Goal: Task Accomplishment & Management: Use online tool/utility

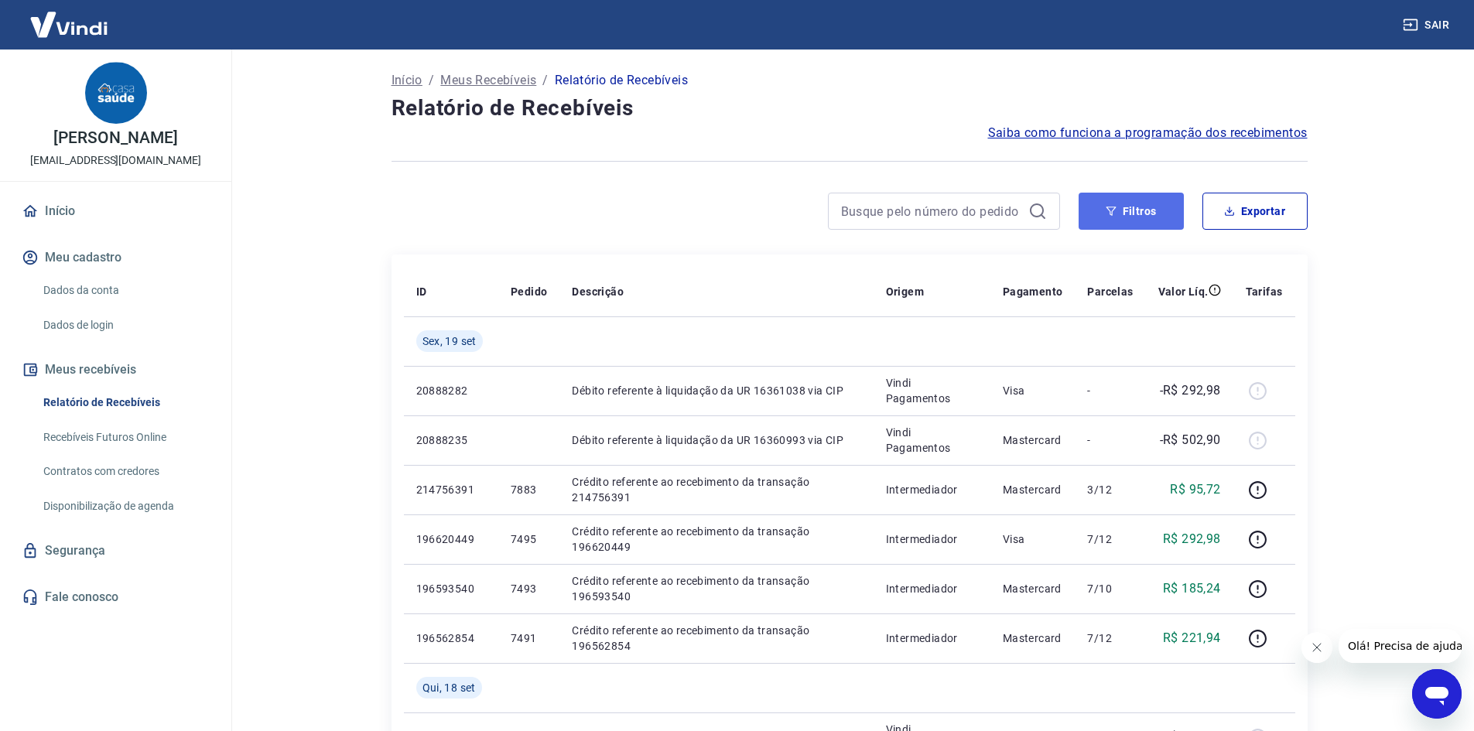
click at [1146, 222] on button "Filtros" at bounding box center [1131, 211] width 105 height 37
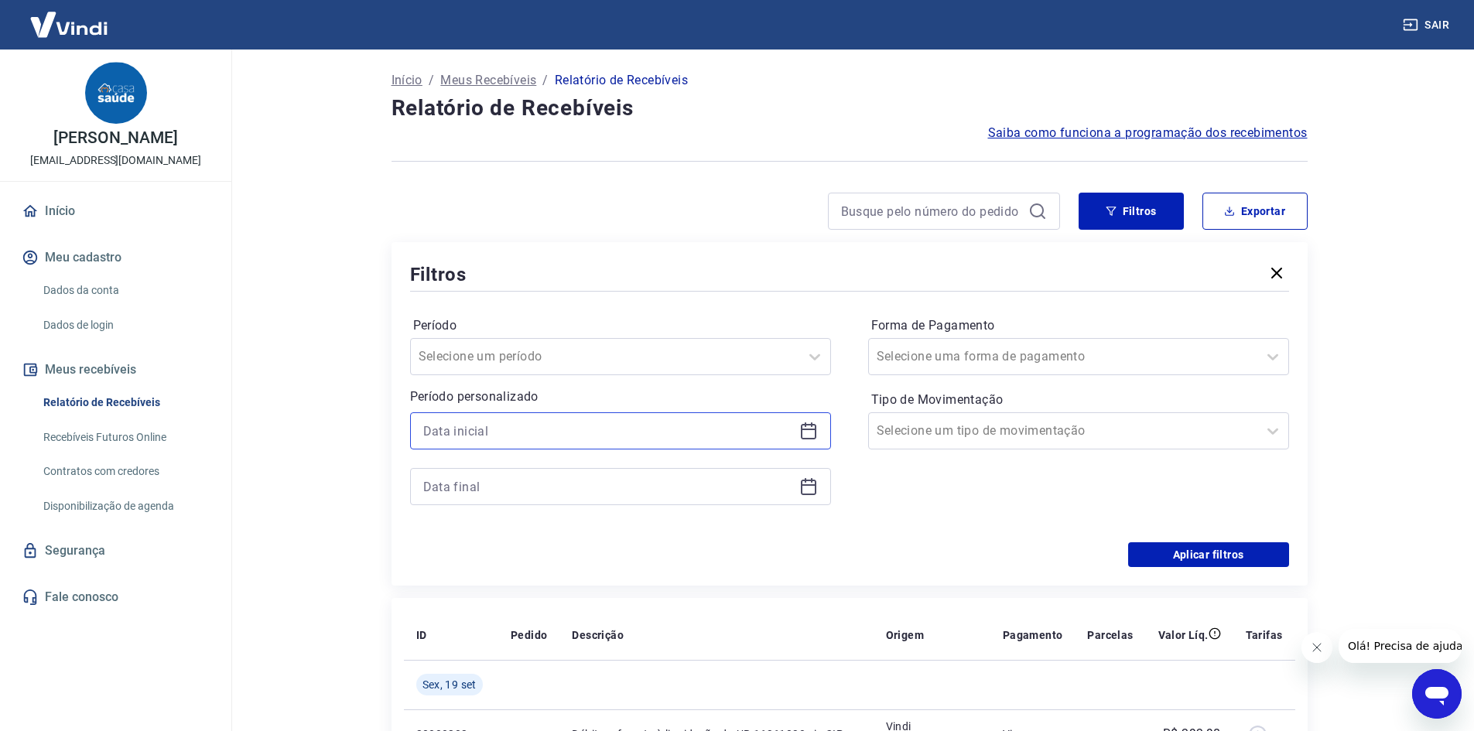
click at [676, 440] on input at bounding box center [608, 430] width 370 height 23
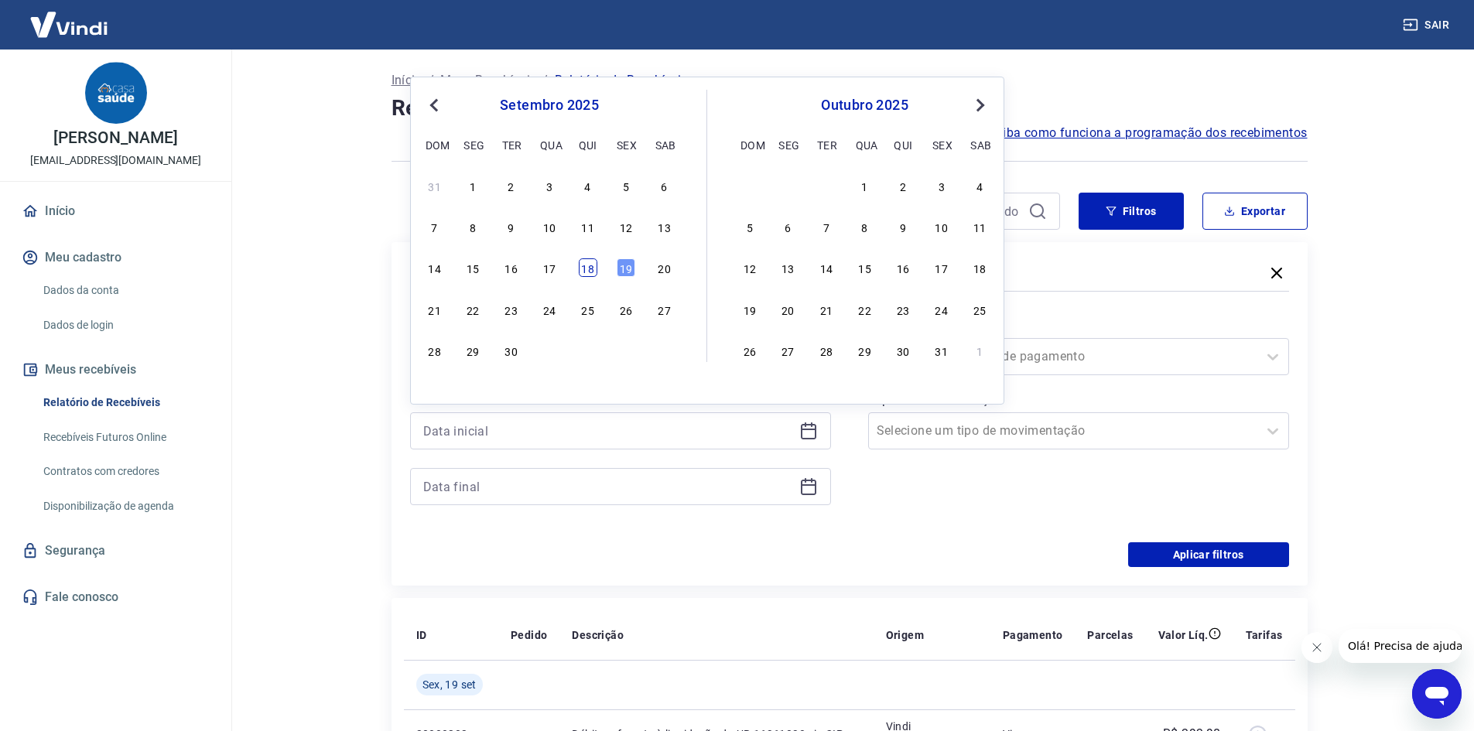
click at [591, 276] on div "18" at bounding box center [588, 267] width 19 height 19
type input "18/09/2025"
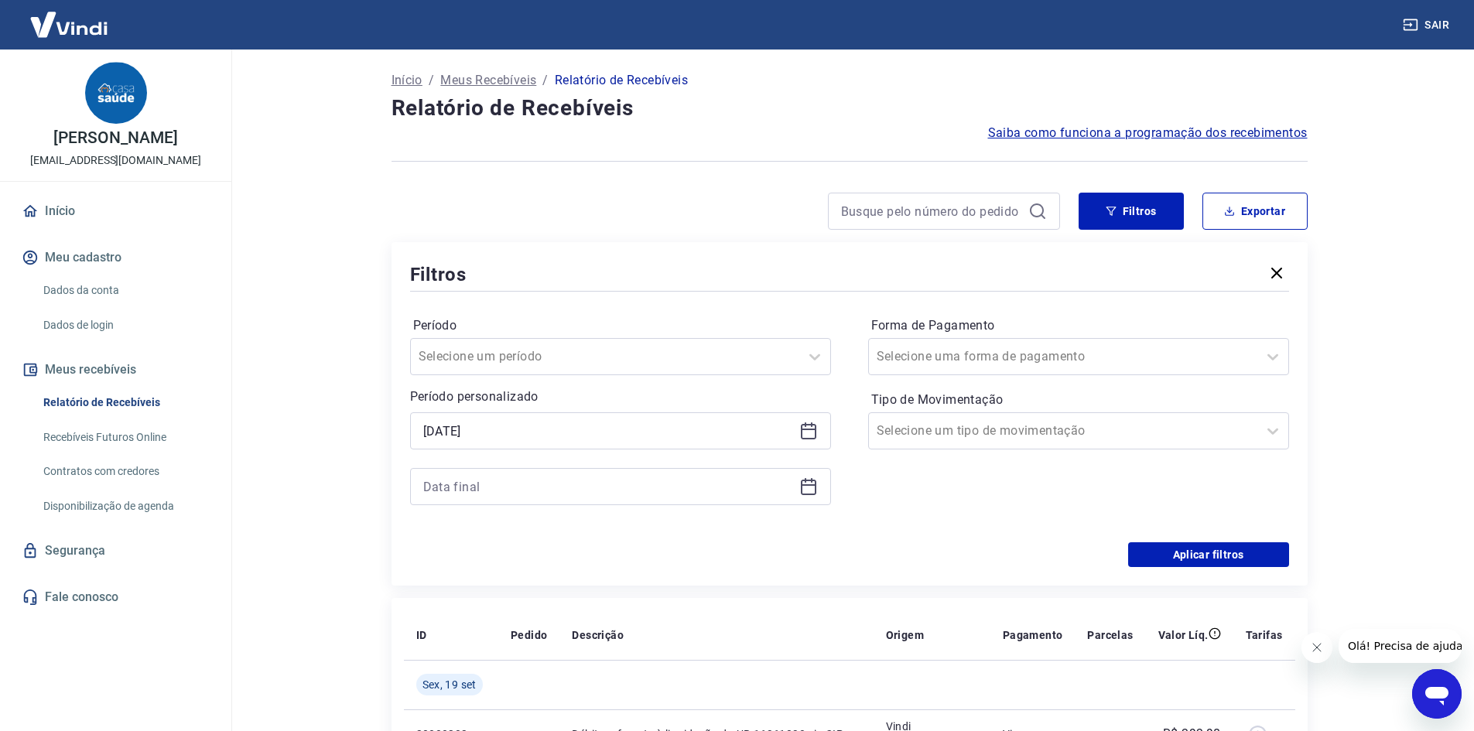
click at [804, 493] on icon at bounding box center [808, 486] width 19 height 19
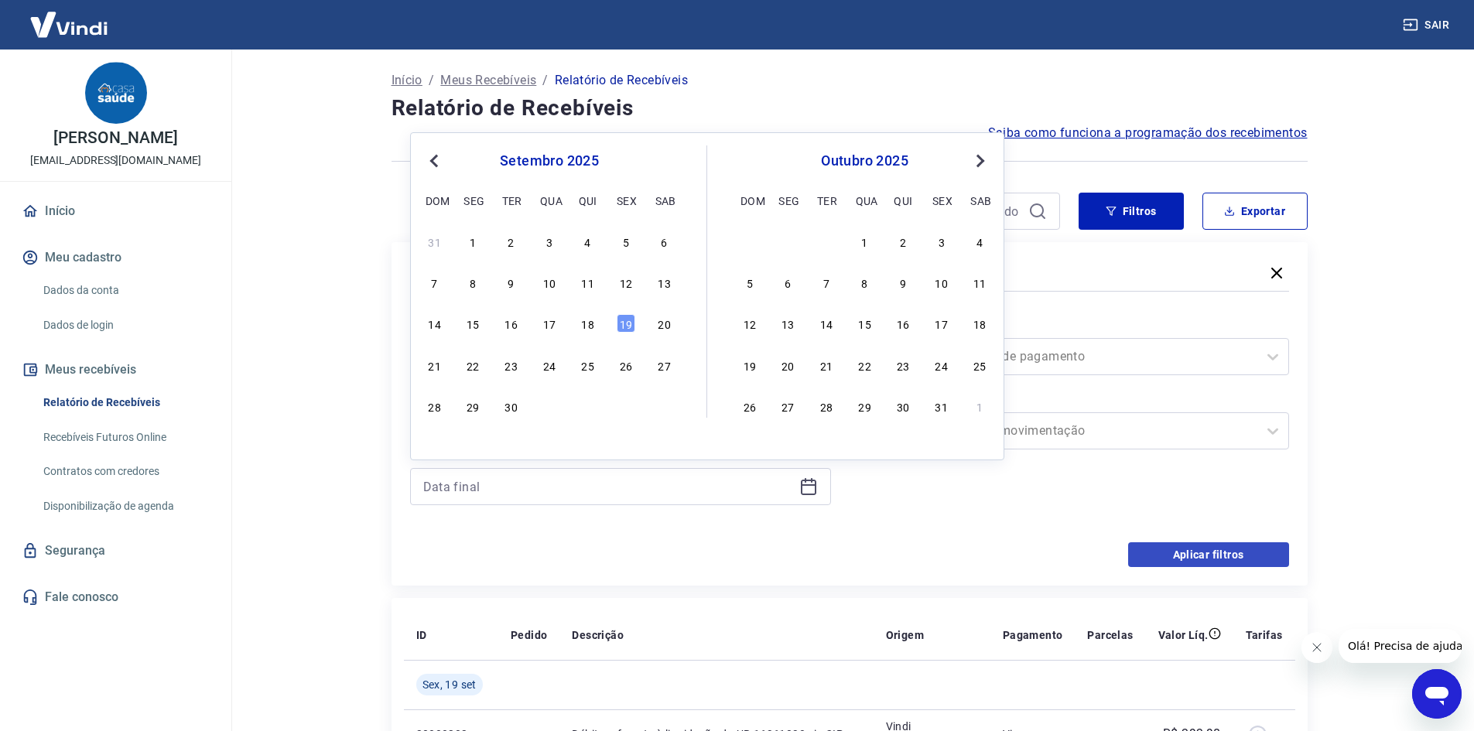
click at [591, 318] on div "18" at bounding box center [588, 323] width 19 height 19
type input "18/09/2025"
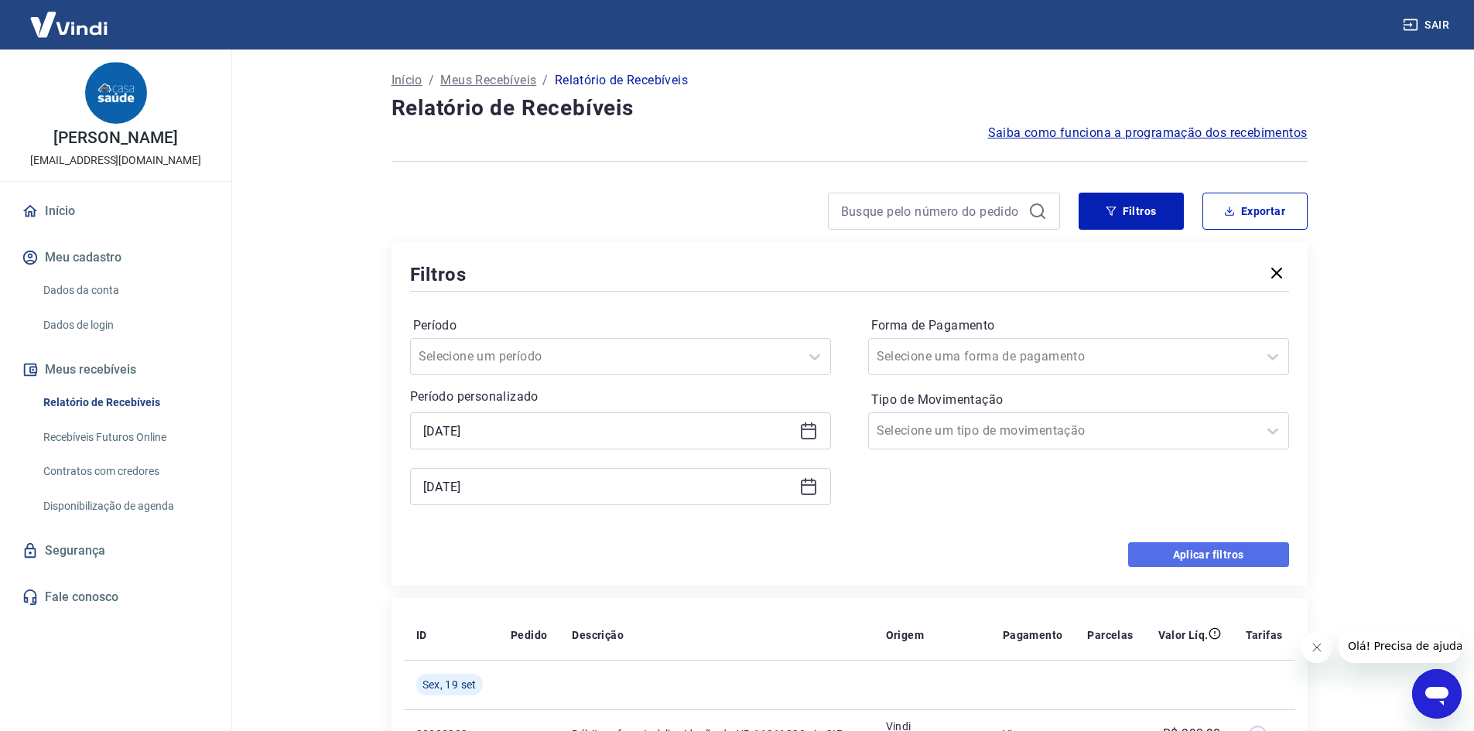
click at [1176, 556] on button "Aplicar filtros" at bounding box center [1208, 555] width 161 height 25
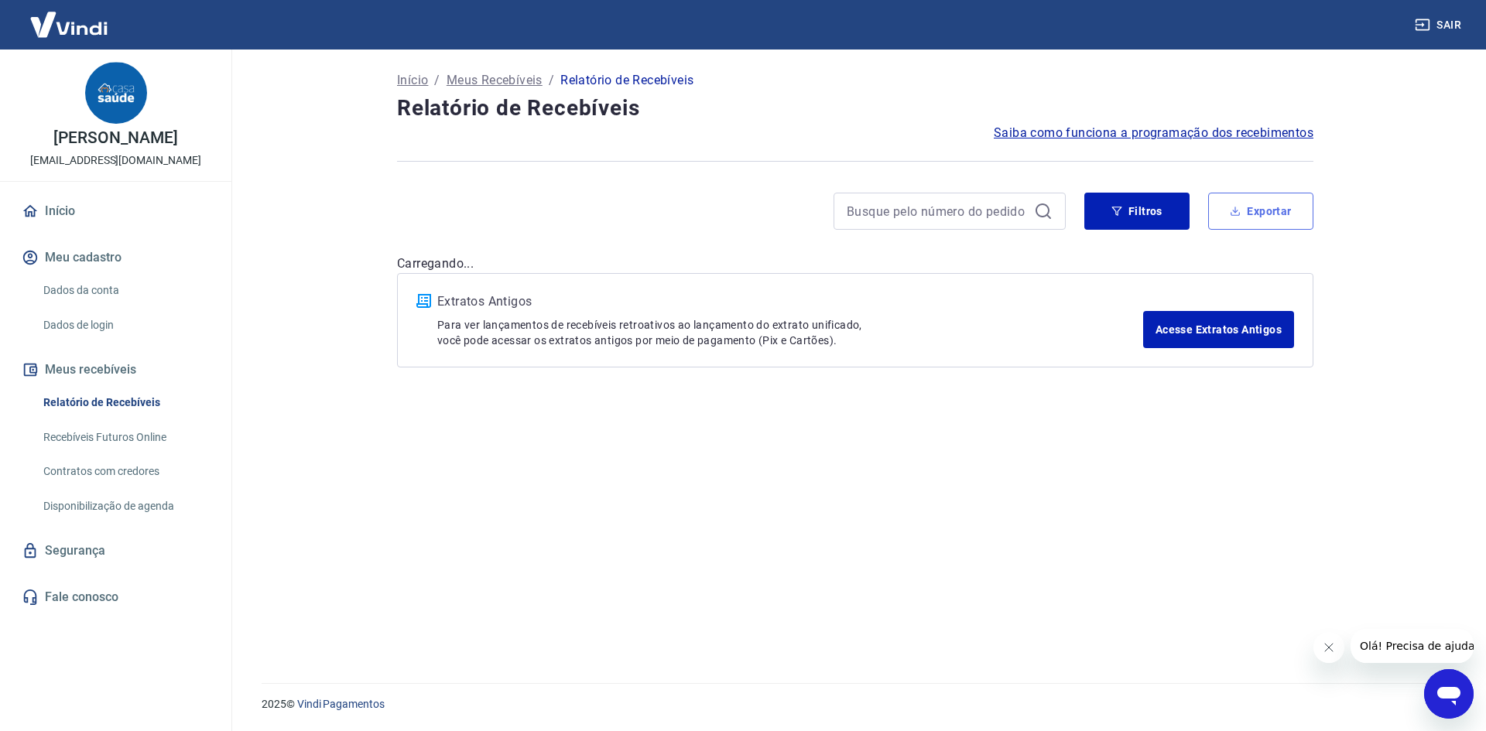
click at [1291, 219] on button "Exportar" at bounding box center [1260, 211] width 105 height 37
type input "18/09/2025"
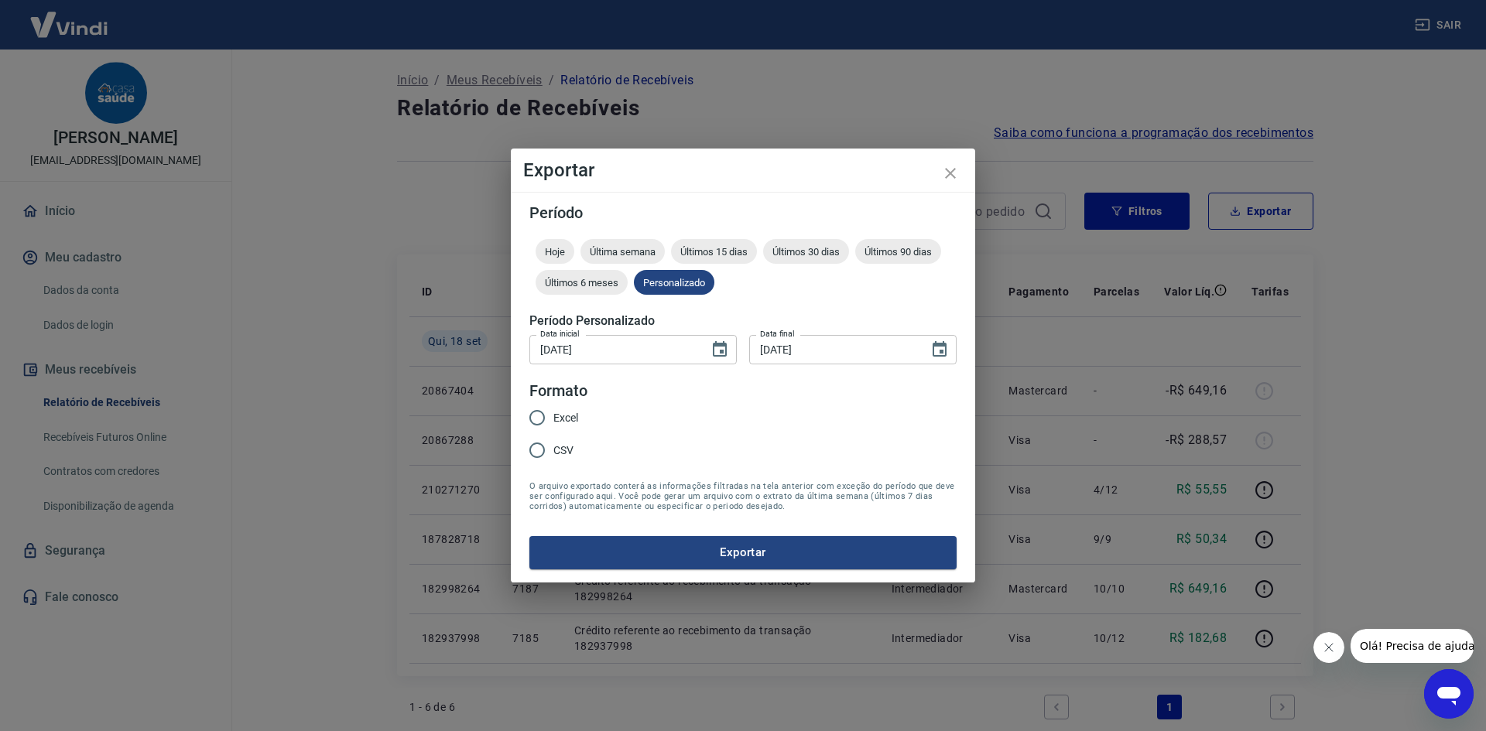
click at [538, 451] on input "CSV" at bounding box center [537, 450] width 33 height 33
radio input "true"
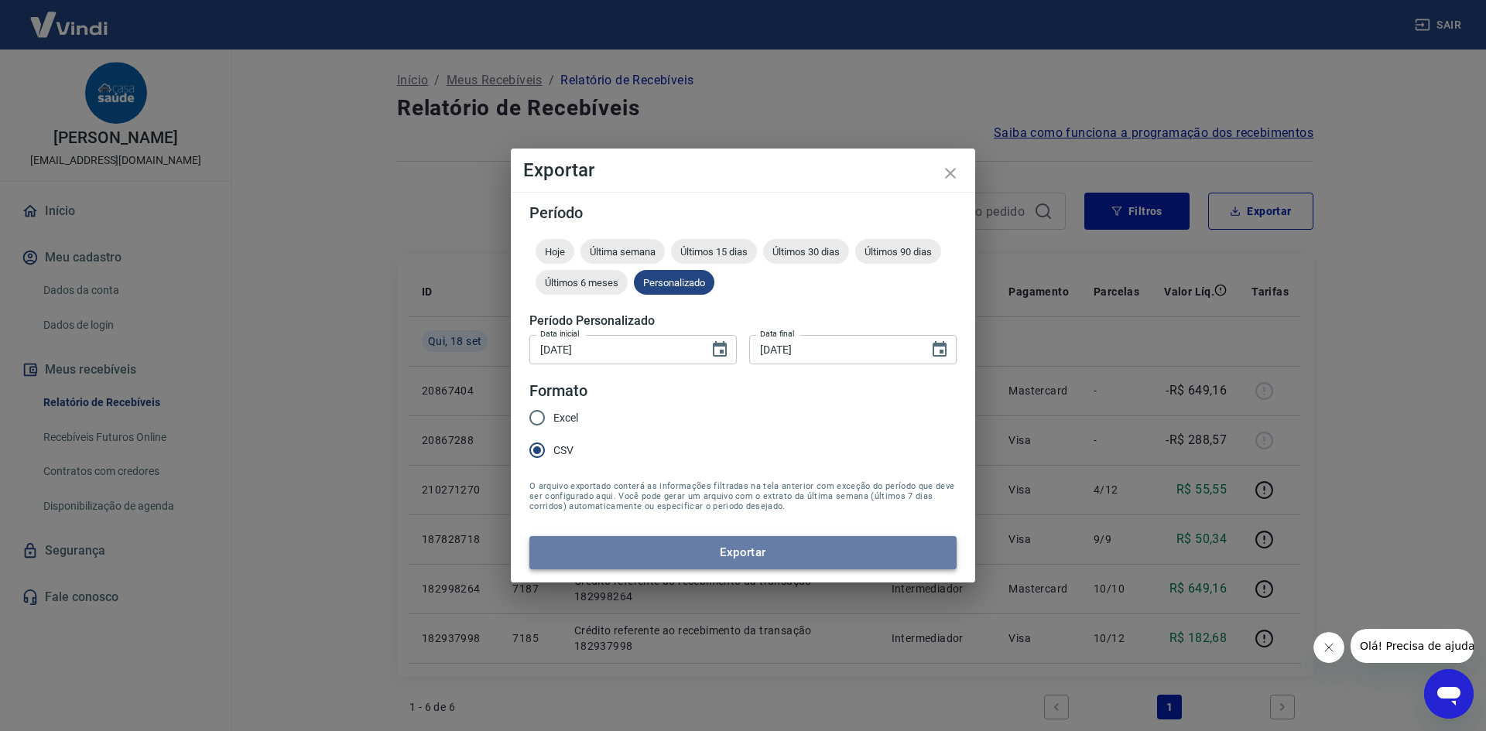
click at [607, 554] on button "Exportar" at bounding box center [742, 552] width 427 height 33
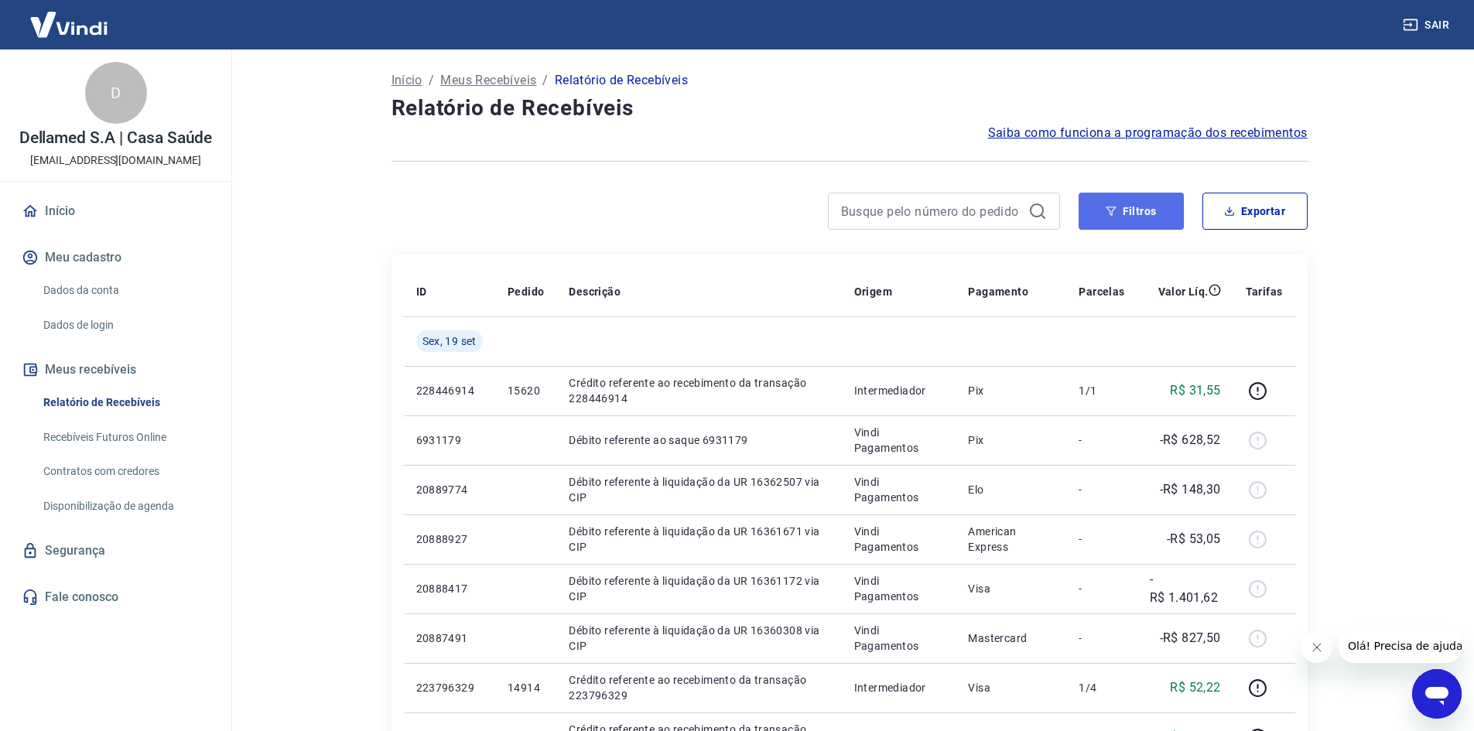
click at [1148, 208] on button "Filtros" at bounding box center [1131, 211] width 105 height 37
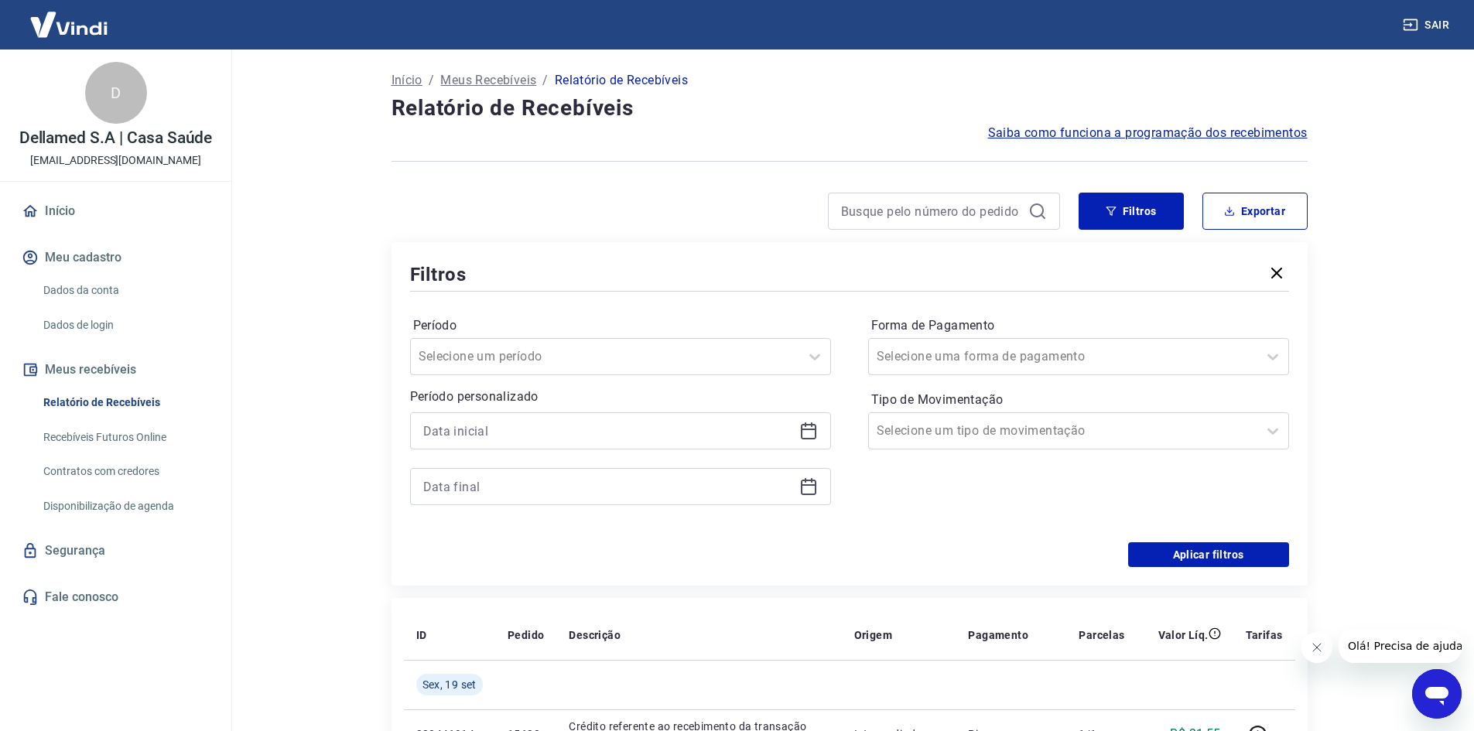
click at [809, 424] on icon at bounding box center [808, 431] width 15 height 15
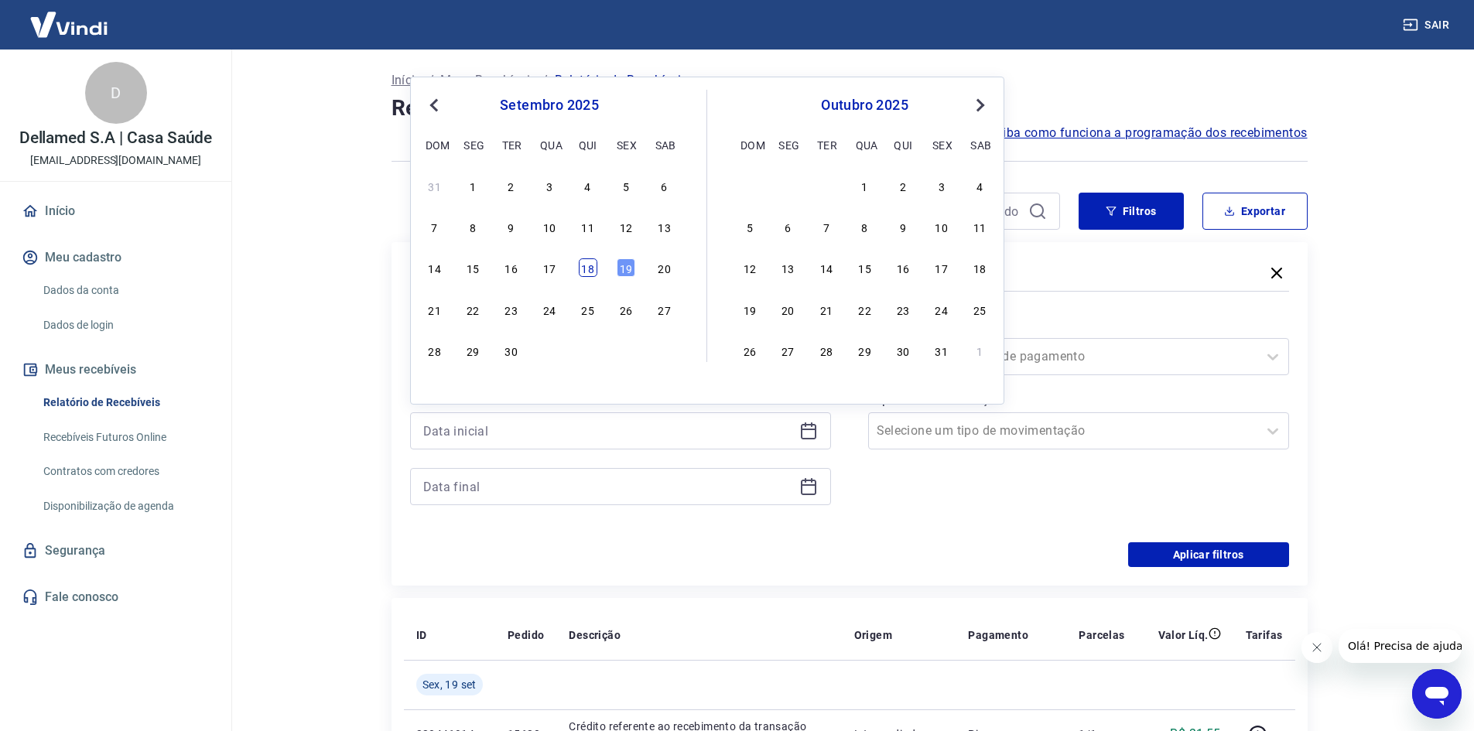
click at [590, 265] on div "18" at bounding box center [588, 267] width 19 height 19
type input "18/09/2025"
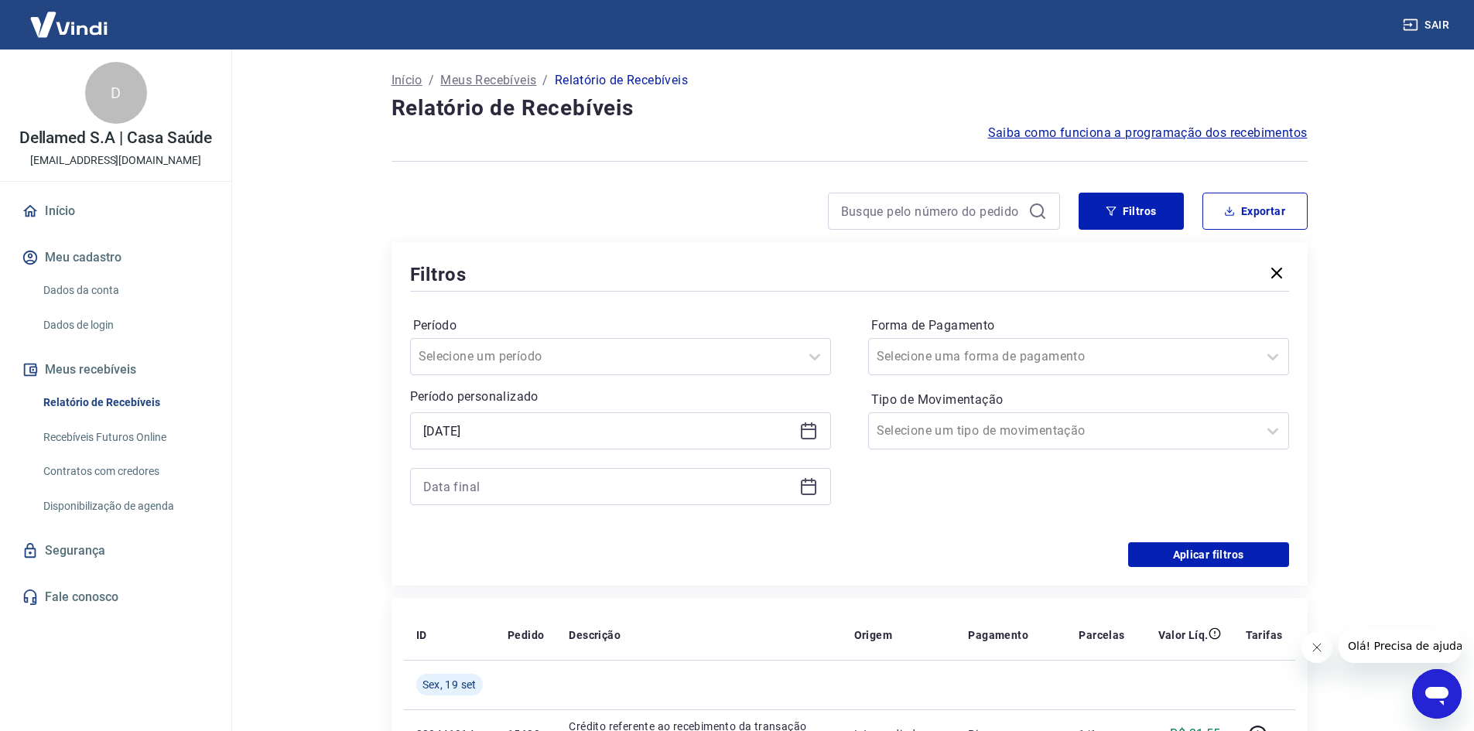
drag, startPoint x: 808, startPoint y: 489, endPoint x: 803, endPoint y: 481, distance: 9.0
click at [808, 488] on icon at bounding box center [808, 486] width 19 height 19
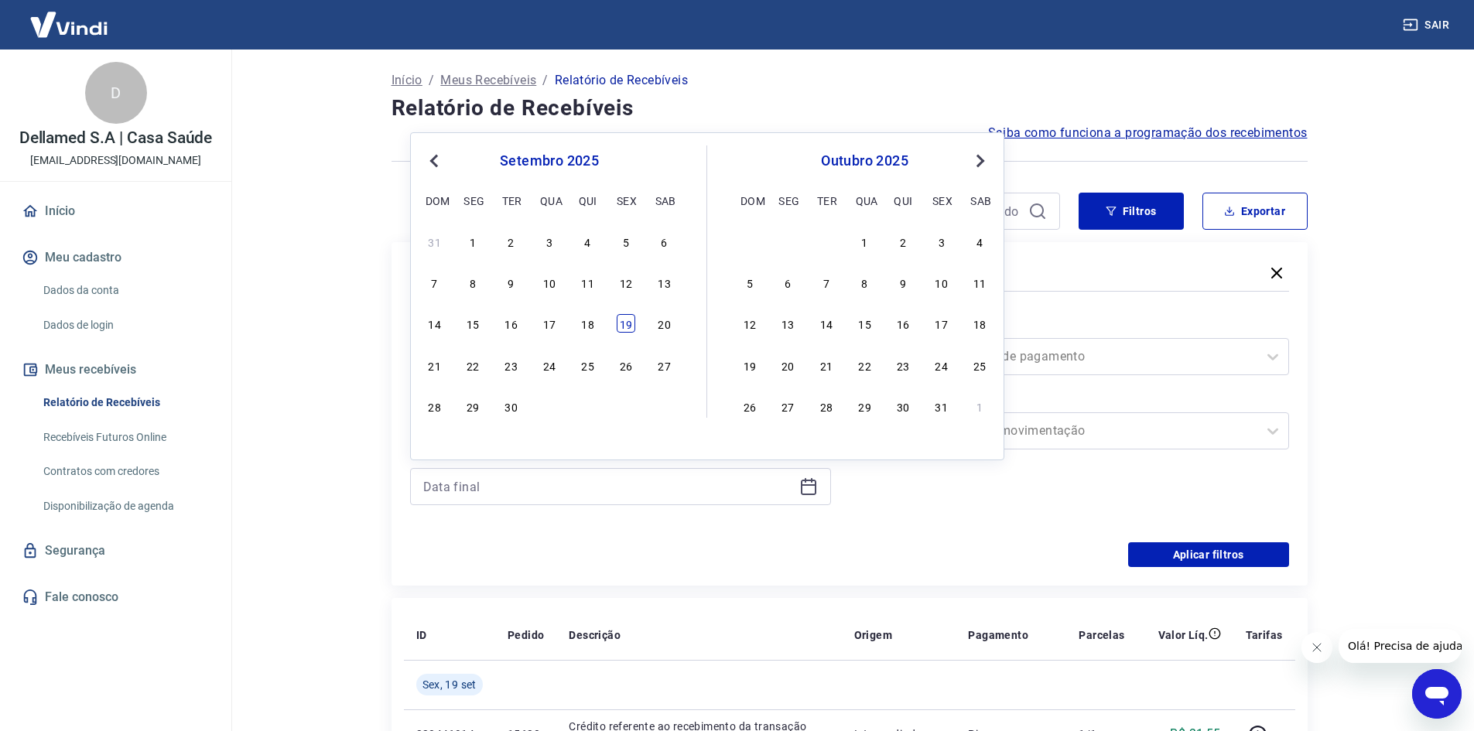
click at [621, 324] on div "19" at bounding box center [626, 323] width 19 height 19
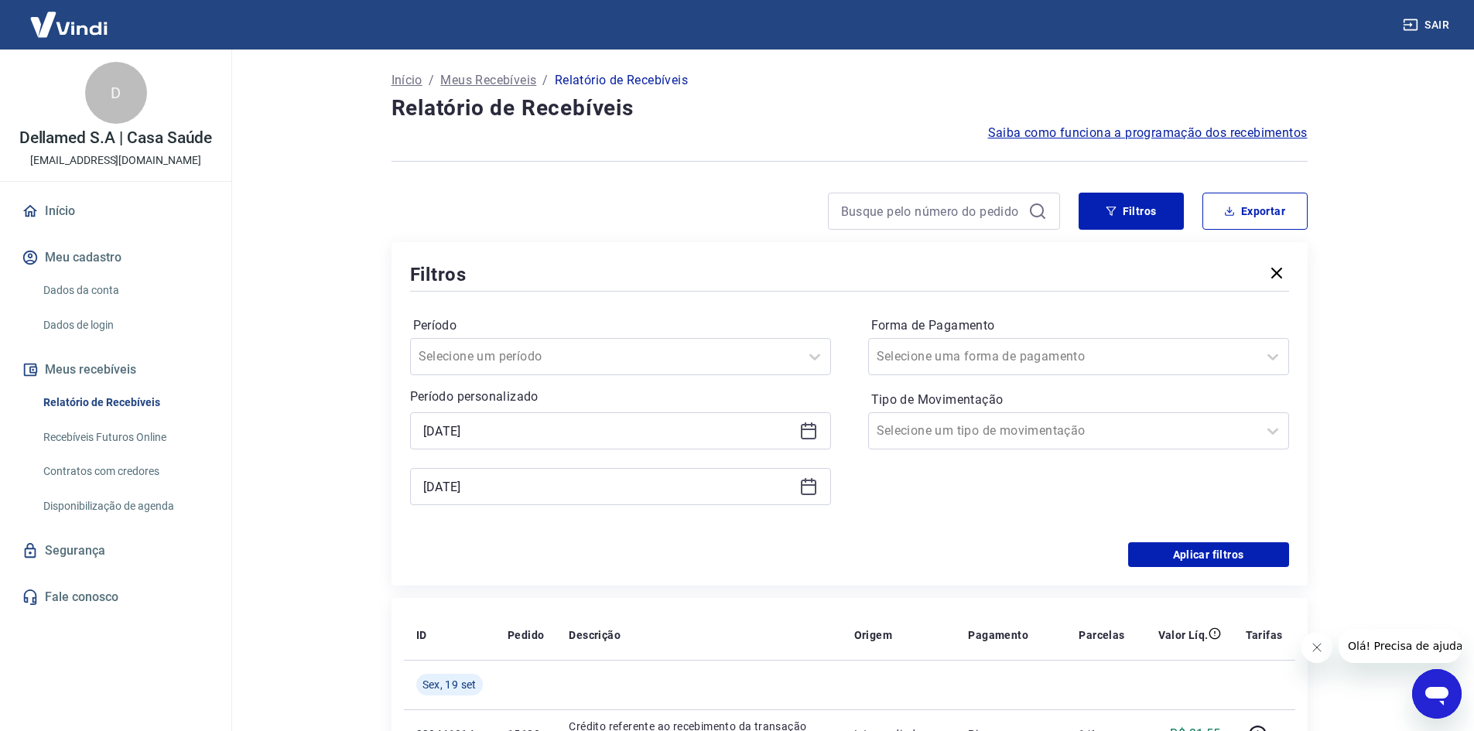
click at [809, 435] on icon at bounding box center [808, 431] width 19 height 19
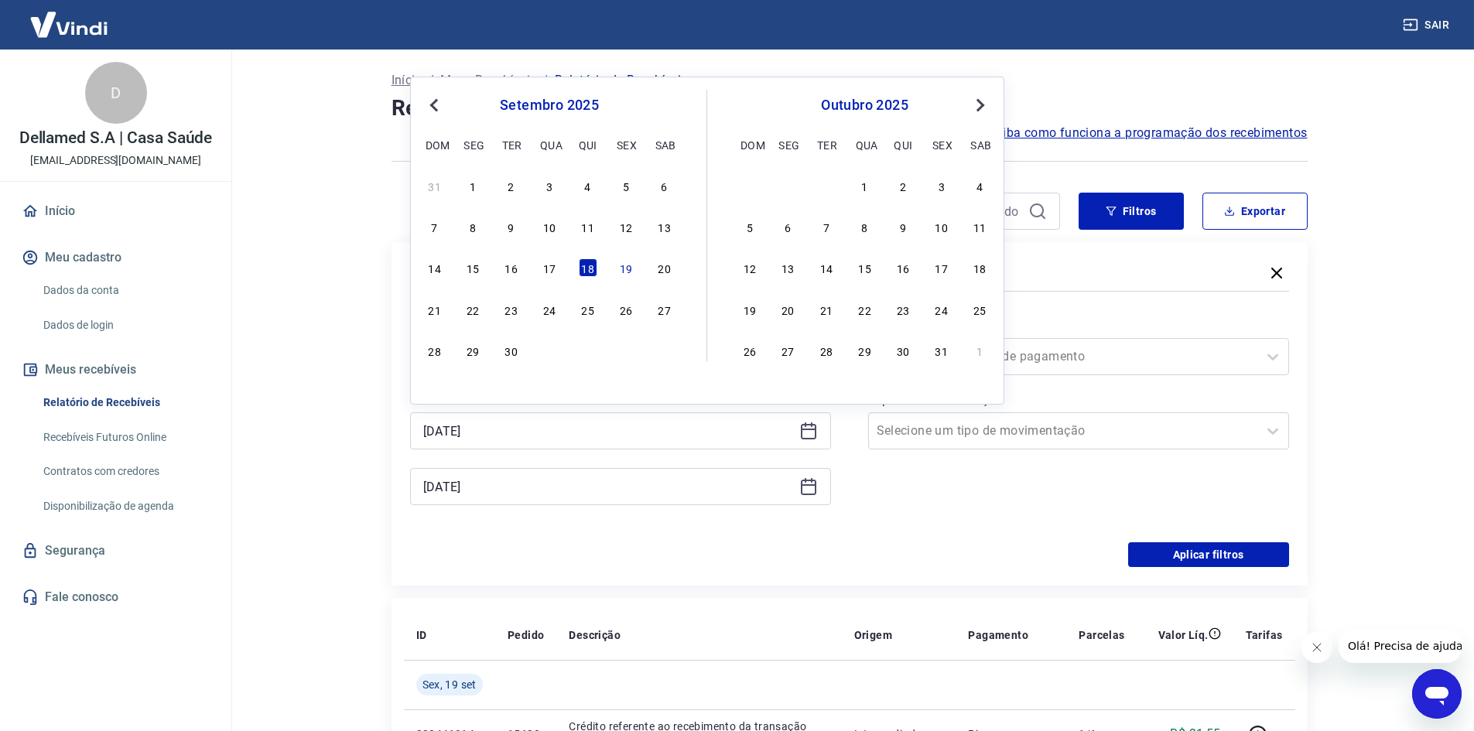
click at [808, 505] on div "Período Selecione um período Período personalizado Selected date: quinta-feira,…" at bounding box center [620, 418] width 421 height 211
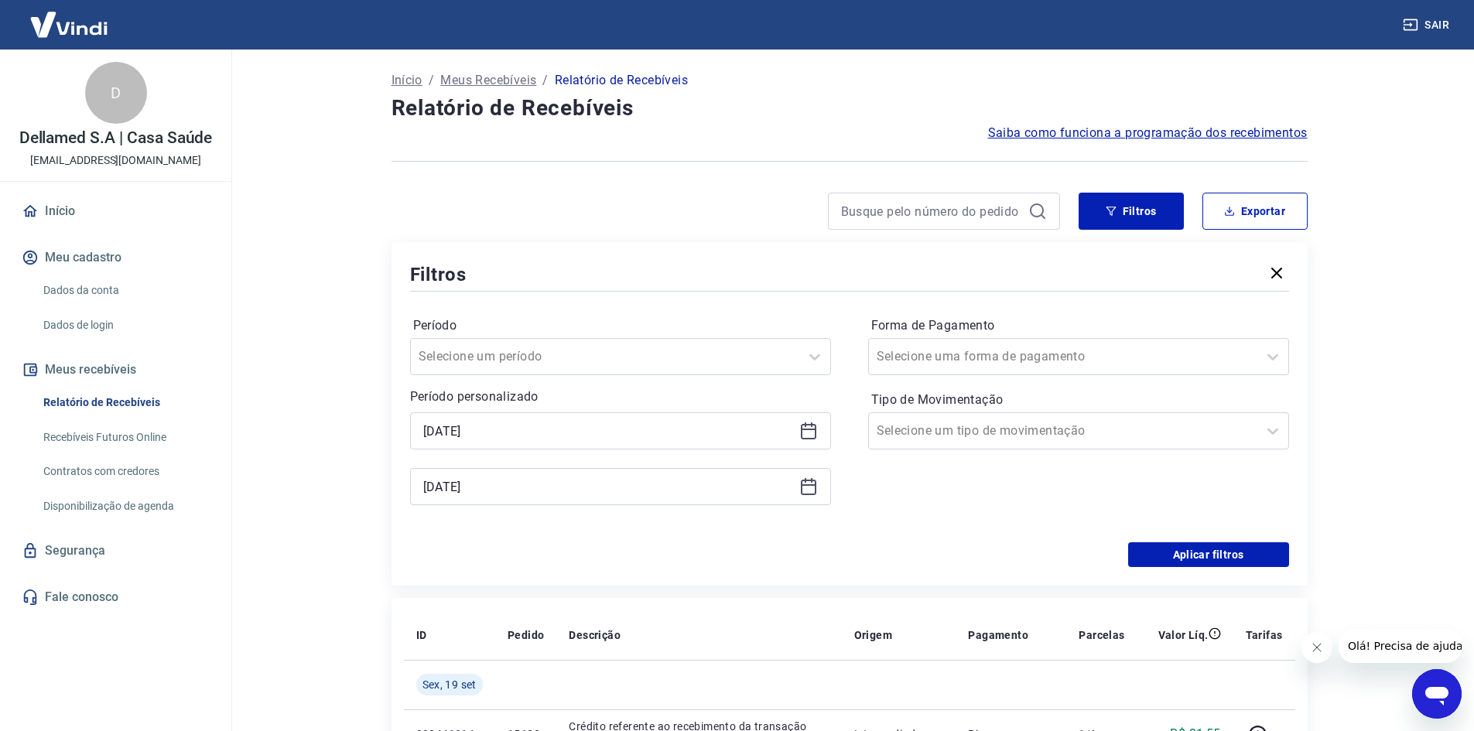
click at [799, 486] on icon at bounding box center [808, 486] width 19 height 19
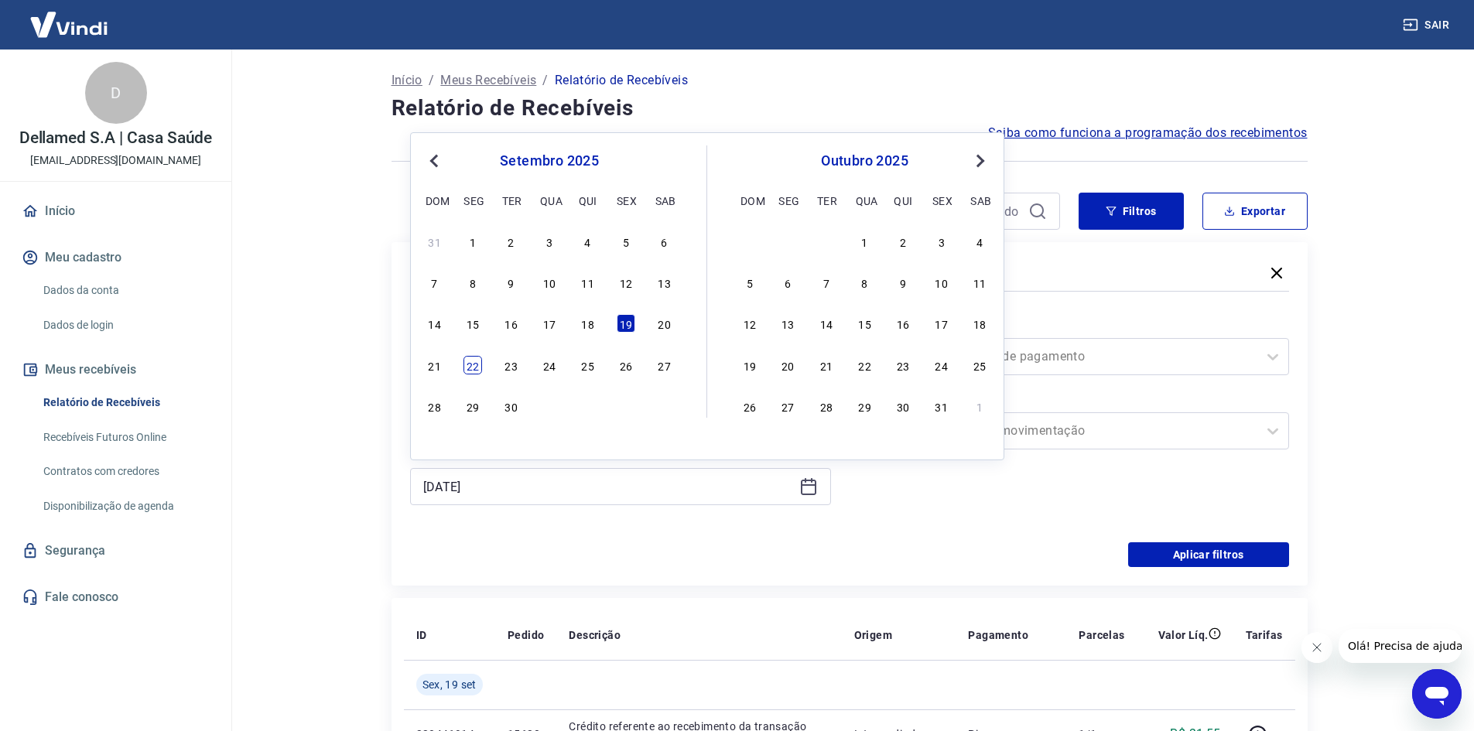
click at [471, 363] on div "22" at bounding box center [473, 365] width 19 height 19
type input "22/09/2025"
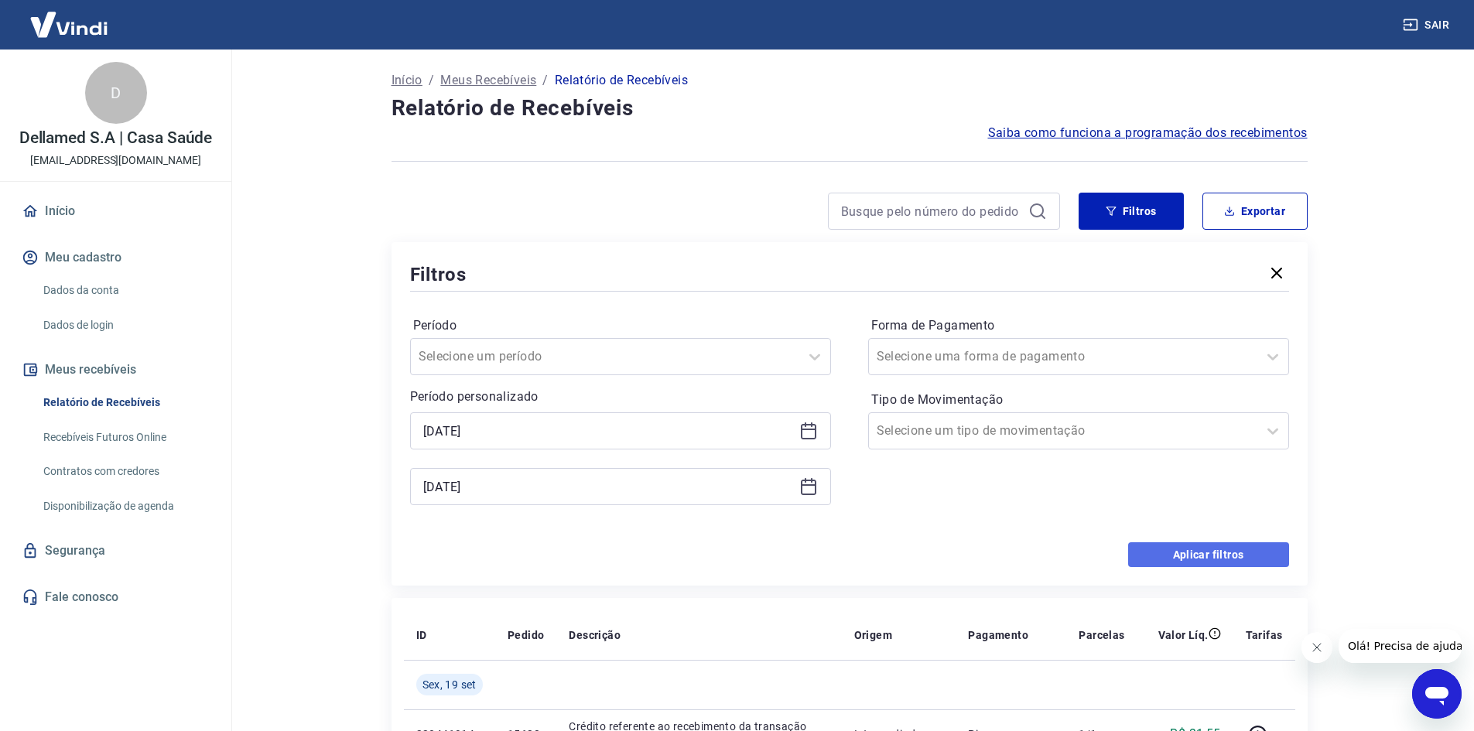
click at [1184, 562] on button "Aplicar filtros" at bounding box center [1208, 555] width 161 height 25
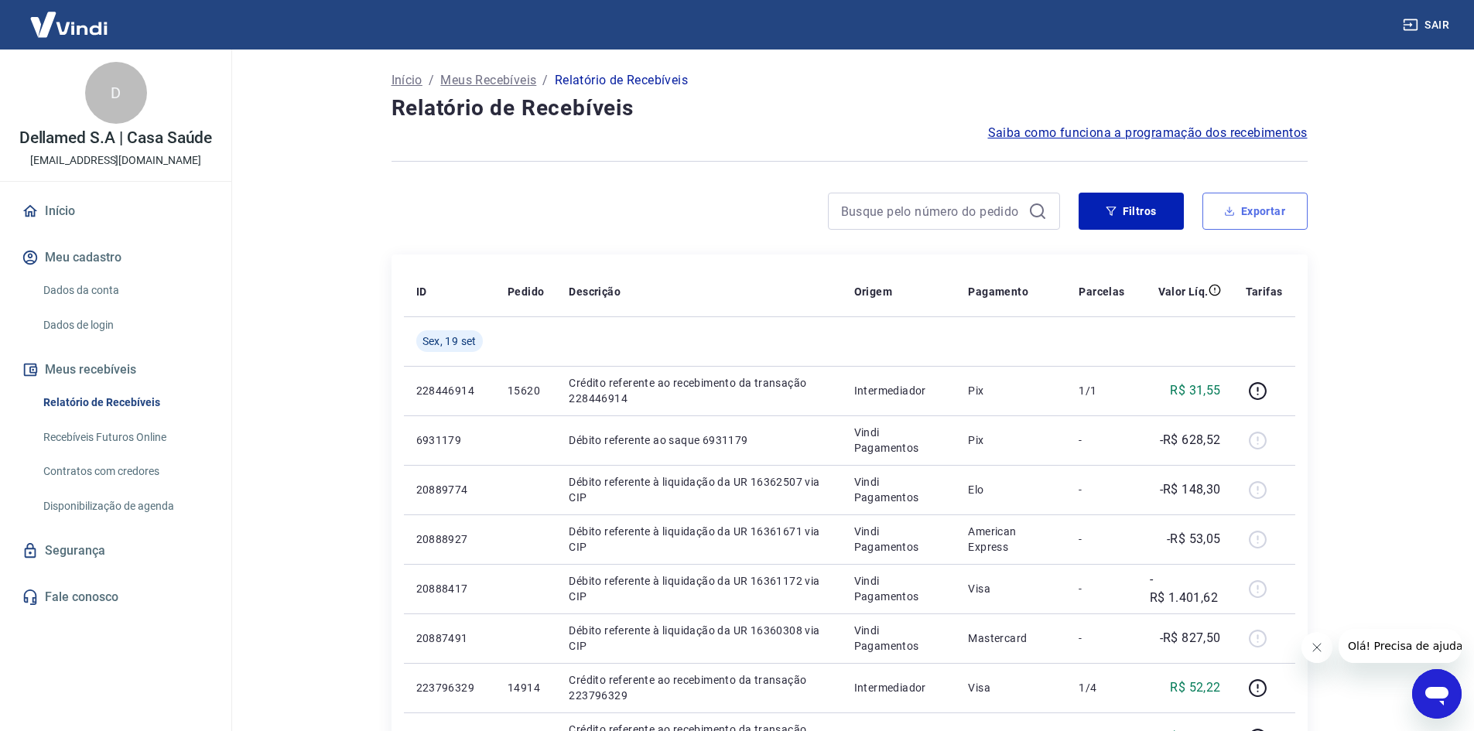
click at [1278, 224] on button "Exportar" at bounding box center [1255, 211] width 105 height 37
type input "18/09/2025"
type input "22/09/2025"
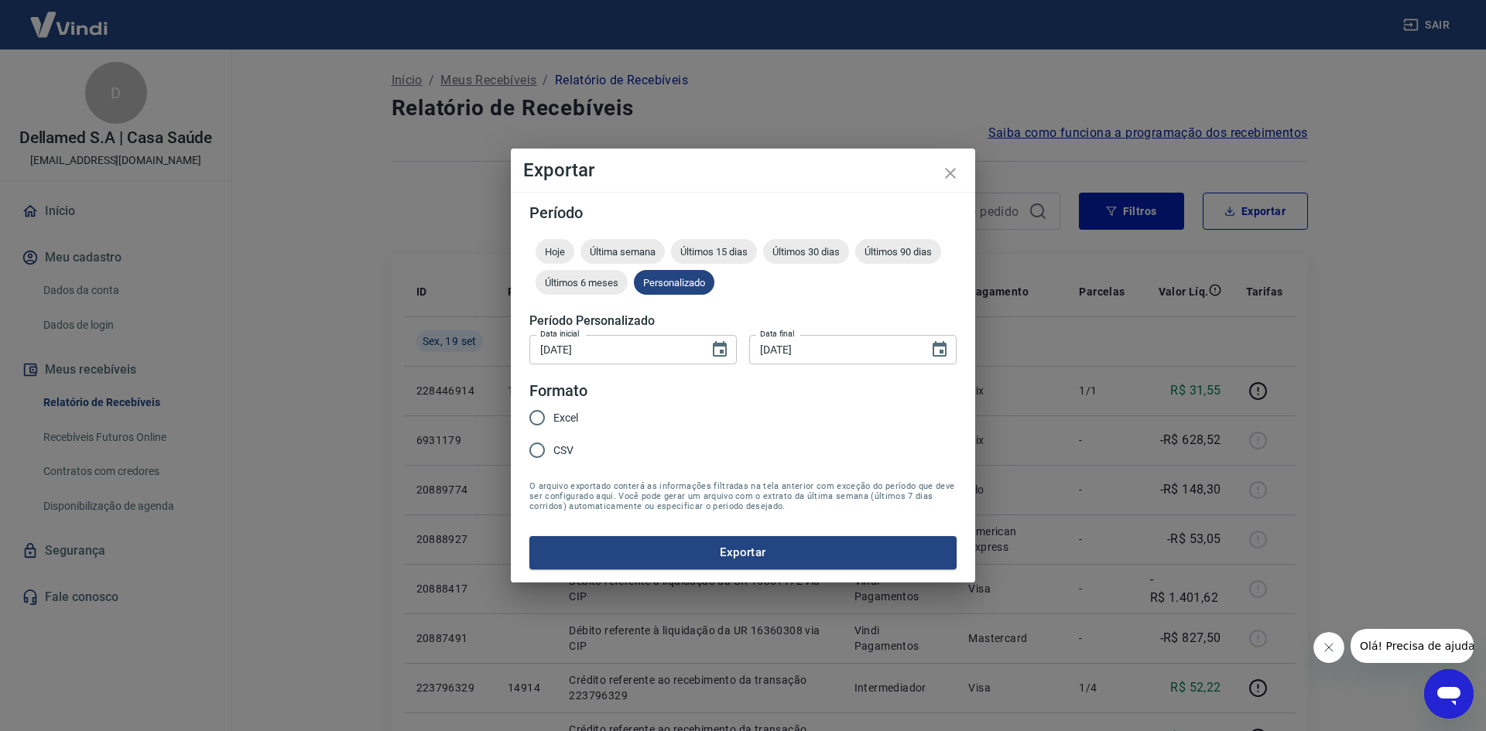
click at [543, 450] on input "CSV" at bounding box center [537, 450] width 33 height 33
radio input "true"
click at [580, 551] on button "Exportar" at bounding box center [742, 552] width 427 height 33
